Goal: Task Accomplishment & Management: Manage account settings

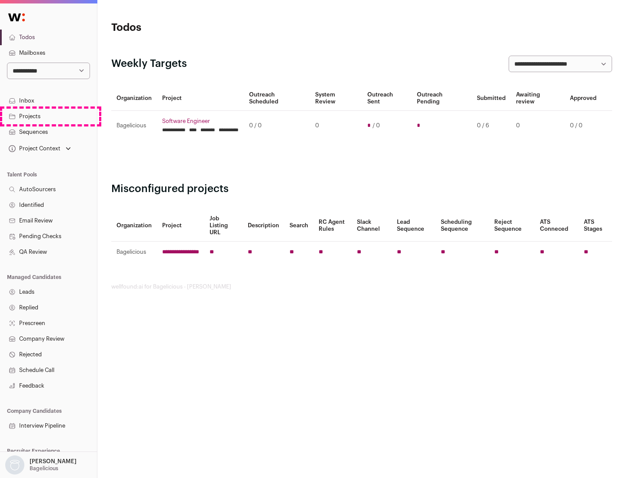
click at [48, 116] on link "Projects" at bounding box center [48, 117] width 97 height 16
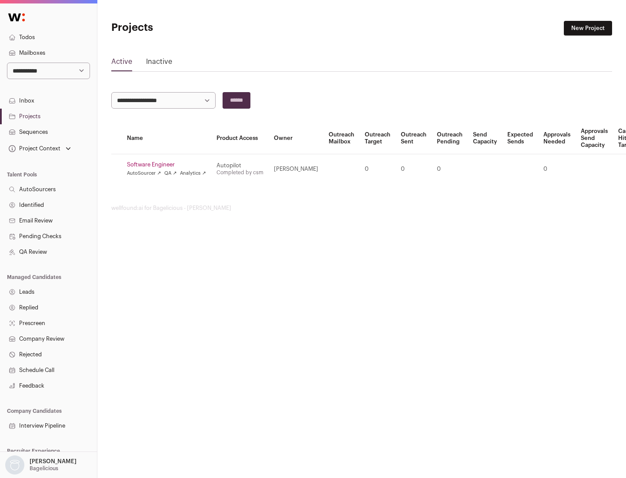
click at [169, 165] on link "Software Engineer" at bounding box center [166, 164] width 79 height 7
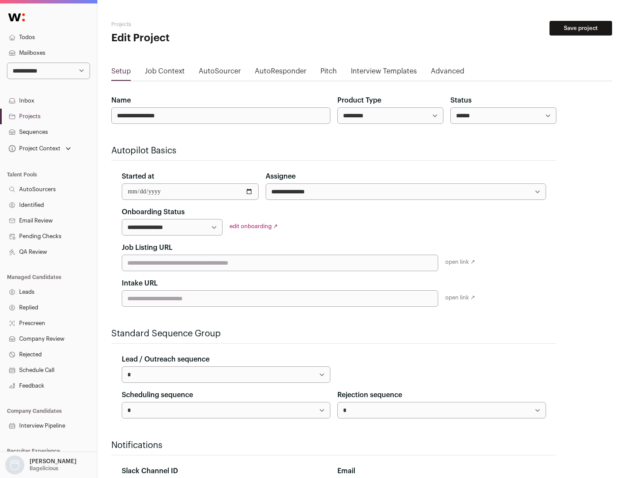
click at [581, 28] on button "Save project" at bounding box center [580, 28] width 63 height 15
